Goal: Information Seeking & Learning: Learn about a topic

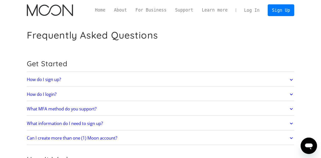
click at [293, 79] on icon at bounding box center [291, 80] width 3 height 2
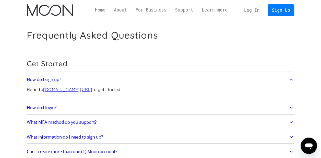
click at [293, 79] on icon at bounding box center [292, 79] width 6 height 9
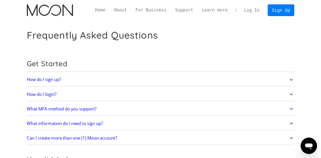
click at [293, 79] on icon at bounding box center [291, 80] width 3 height 2
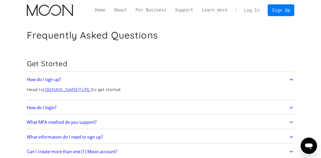
click at [293, 79] on icon at bounding box center [292, 79] width 6 height 9
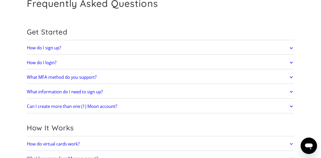
scroll to position [32, 0]
click at [292, 62] on icon at bounding box center [291, 62] width 3 height 2
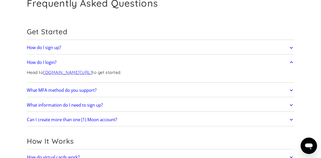
click at [292, 62] on icon at bounding box center [292, 62] width 6 height 9
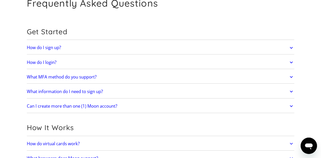
click at [293, 78] on icon at bounding box center [292, 76] width 6 height 9
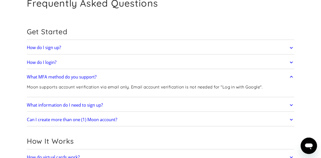
click at [293, 78] on icon at bounding box center [292, 76] width 6 height 9
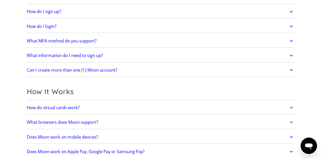
scroll to position [78, 0]
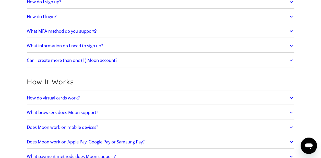
click at [290, 47] on icon at bounding box center [292, 45] width 6 height 9
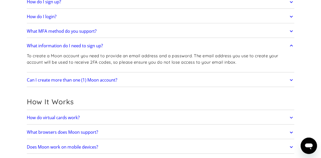
click at [292, 45] on icon at bounding box center [291, 46] width 3 height 2
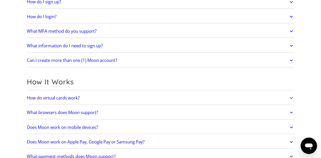
click at [293, 59] on icon at bounding box center [292, 60] width 6 height 9
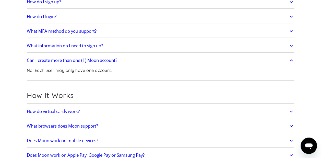
click at [291, 60] on icon at bounding box center [292, 60] width 6 height 9
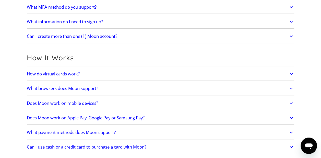
scroll to position [105, 0]
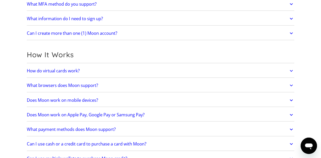
click at [293, 71] on icon at bounding box center [292, 70] width 6 height 9
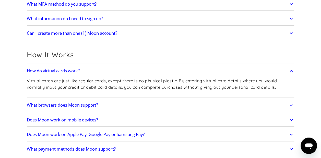
click at [291, 71] on icon at bounding box center [291, 71] width 3 height 2
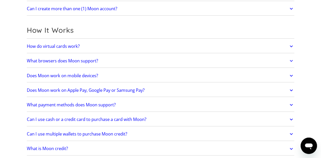
scroll to position [130, 0]
click at [292, 60] on icon at bounding box center [292, 60] width 6 height 9
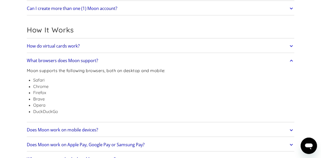
click at [292, 60] on icon at bounding box center [292, 60] width 6 height 9
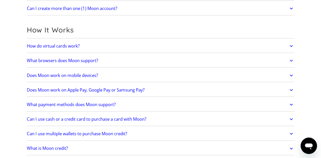
click at [291, 74] on icon at bounding box center [292, 75] width 6 height 9
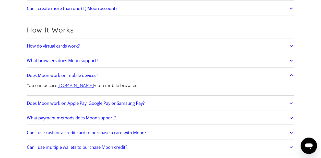
click at [291, 74] on icon at bounding box center [292, 75] width 6 height 9
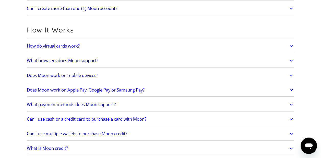
click at [292, 87] on icon at bounding box center [292, 89] width 6 height 9
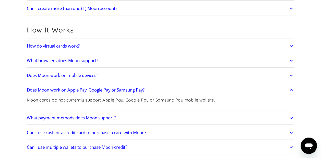
click at [292, 89] on icon at bounding box center [292, 89] width 6 height 9
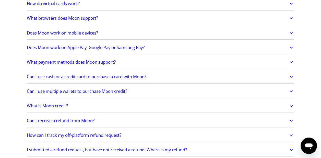
scroll to position [173, 0]
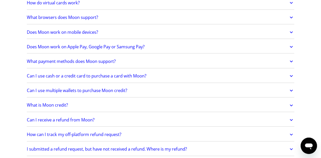
click at [293, 61] on icon at bounding box center [291, 62] width 3 height 2
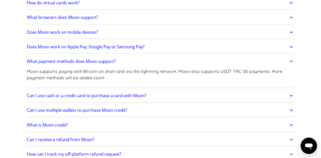
click at [293, 60] on icon at bounding box center [291, 61] width 3 height 2
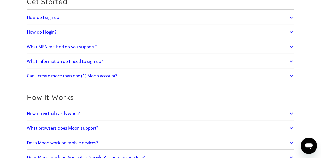
scroll to position [0, 0]
